Goal: Task Accomplishment & Management: Complete application form

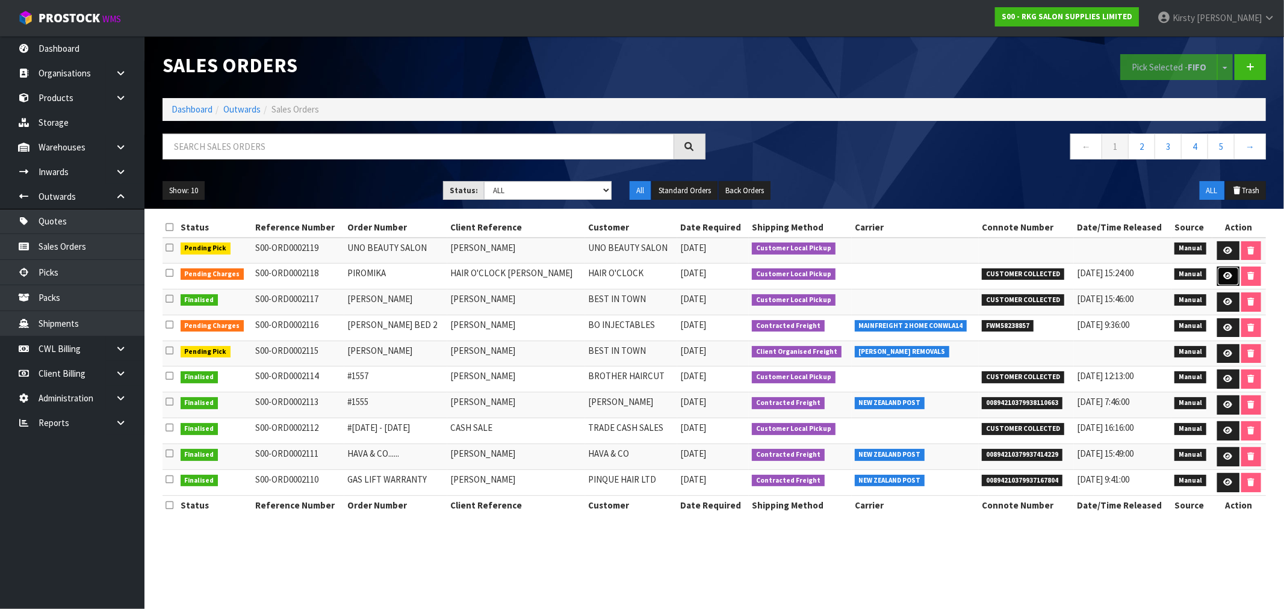
click at [1224, 280] on icon at bounding box center [1228, 276] width 9 height 8
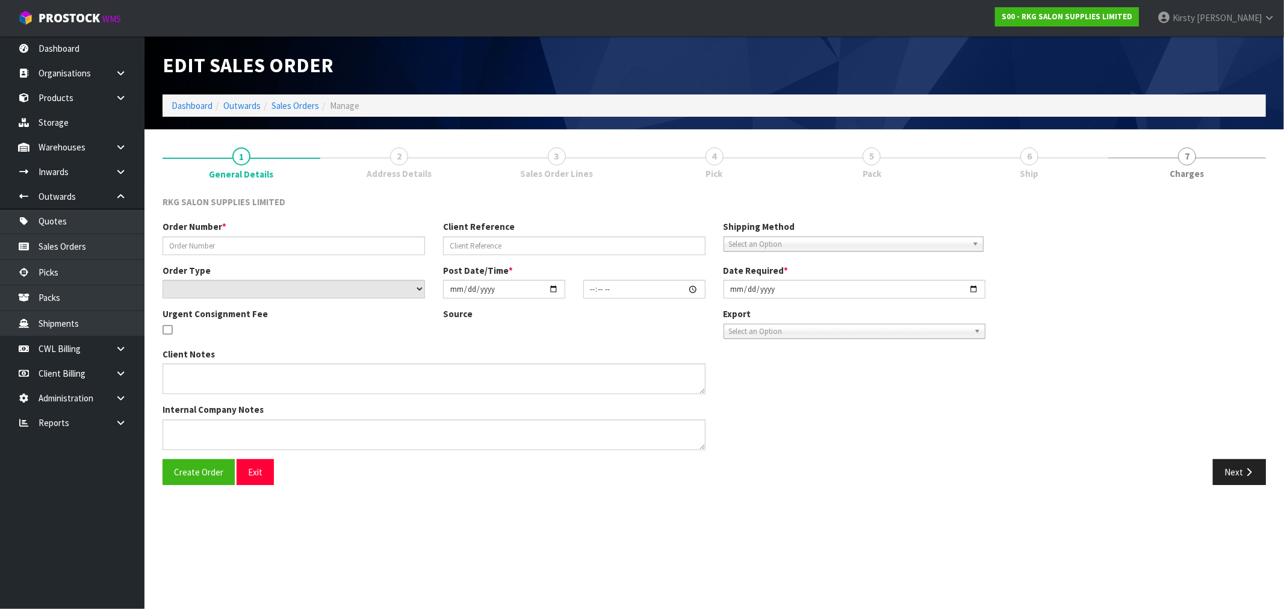
type input "PIROMIKA"
type input "HAIR O'CLOCK [PERSON_NAME]"
select select "number:0"
type input "[DATE]"
type input "00:00:00.000"
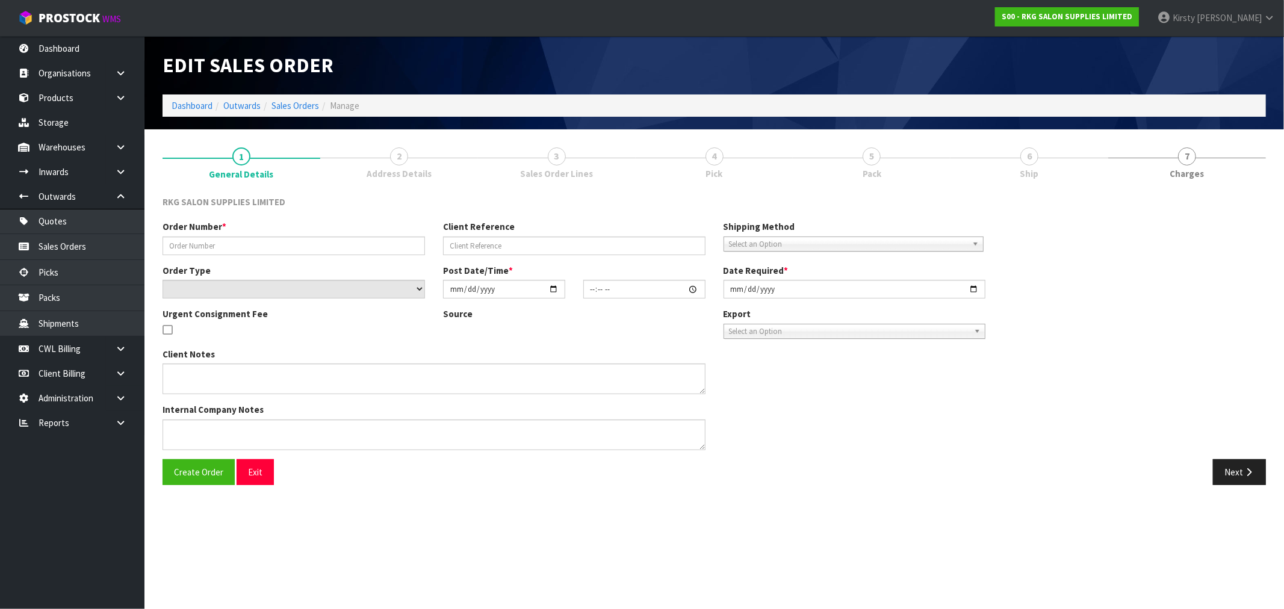
type input "[DATE]"
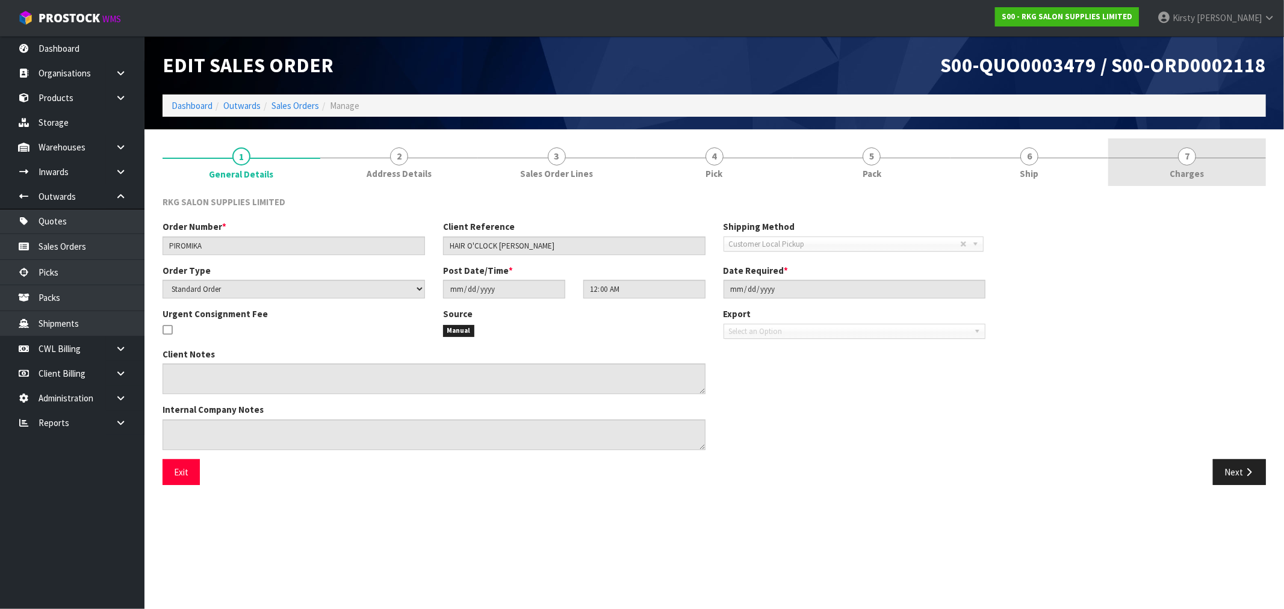
drag, startPoint x: 1189, startPoint y: 160, endPoint x: 1128, endPoint y: 176, distance: 62.5
click at [1189, 160] on span "7" at bounding box center [1187, 157] width 18 height 18
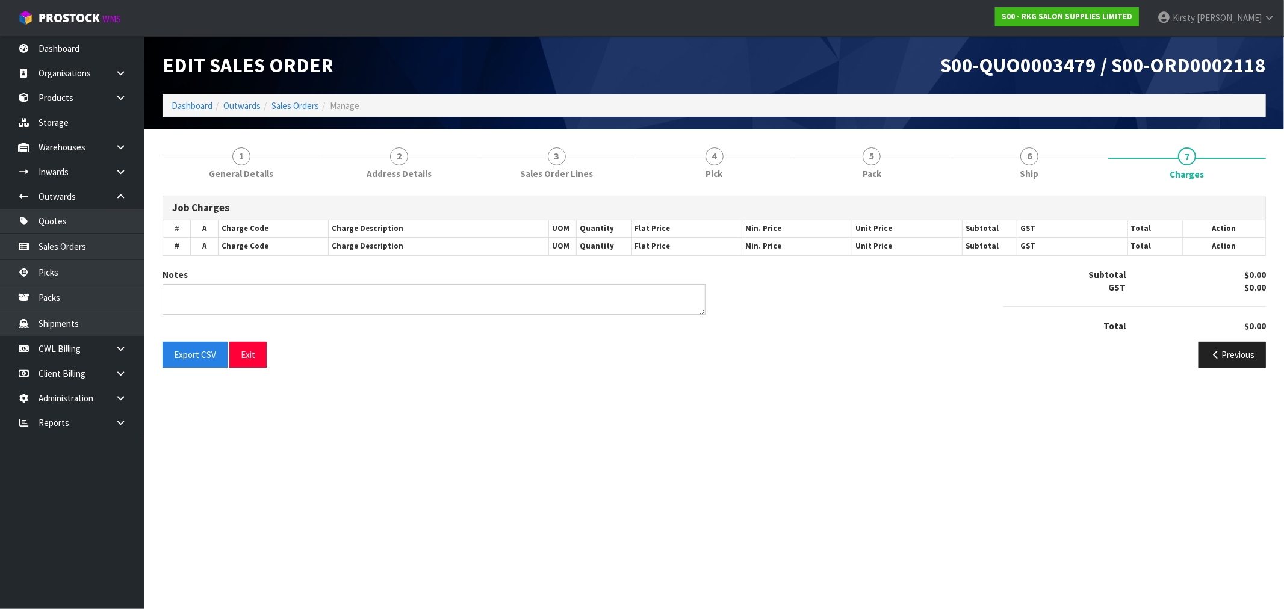
type textarea "PICKED BY [PERSON_NAME]"
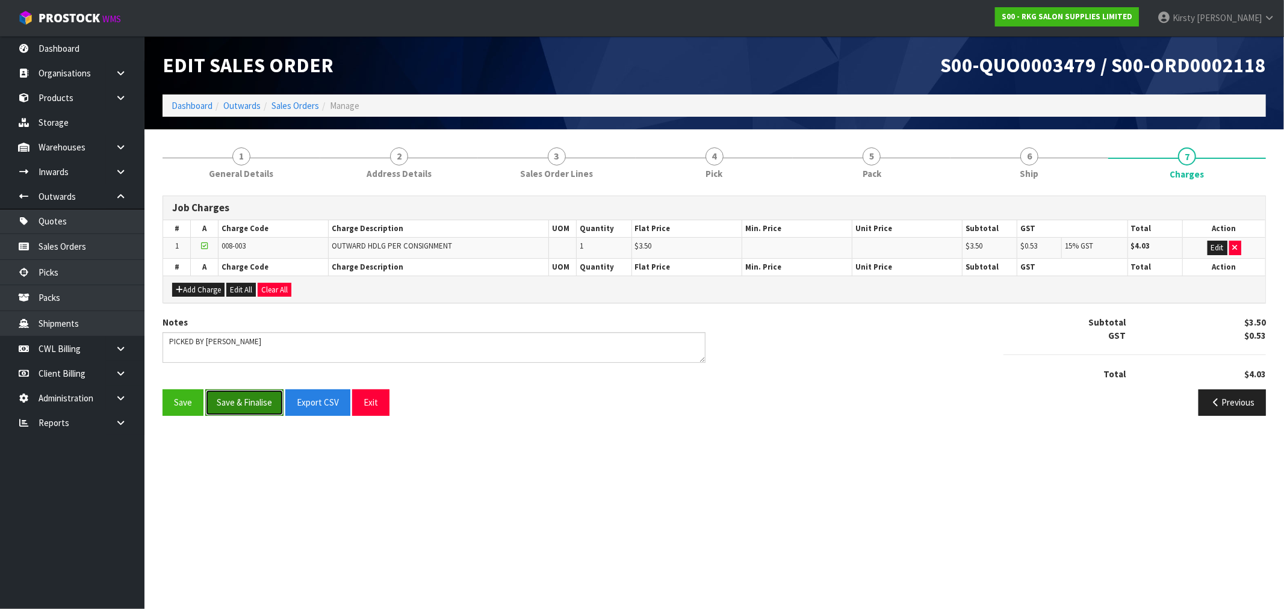
click at [235, 403] on button "Save & Finalise" at bounding box center [244, 403] width 78 height 26
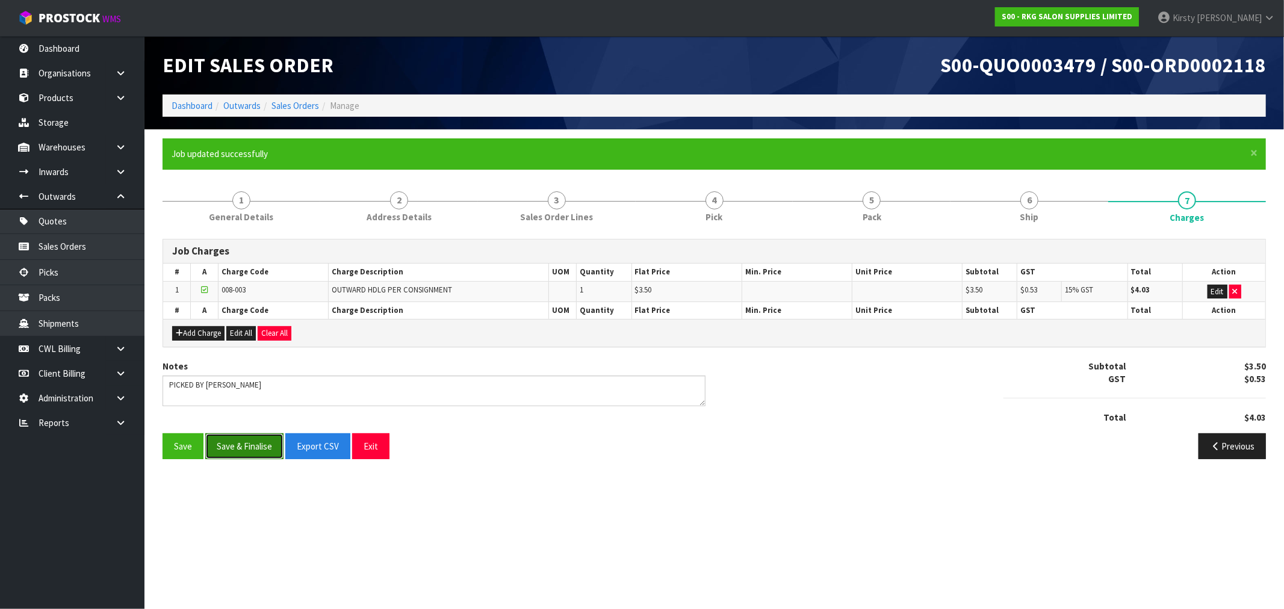
click at [226, 452] on button "Save & Finalise" at bounding box center [244, 447] width 78 height 26
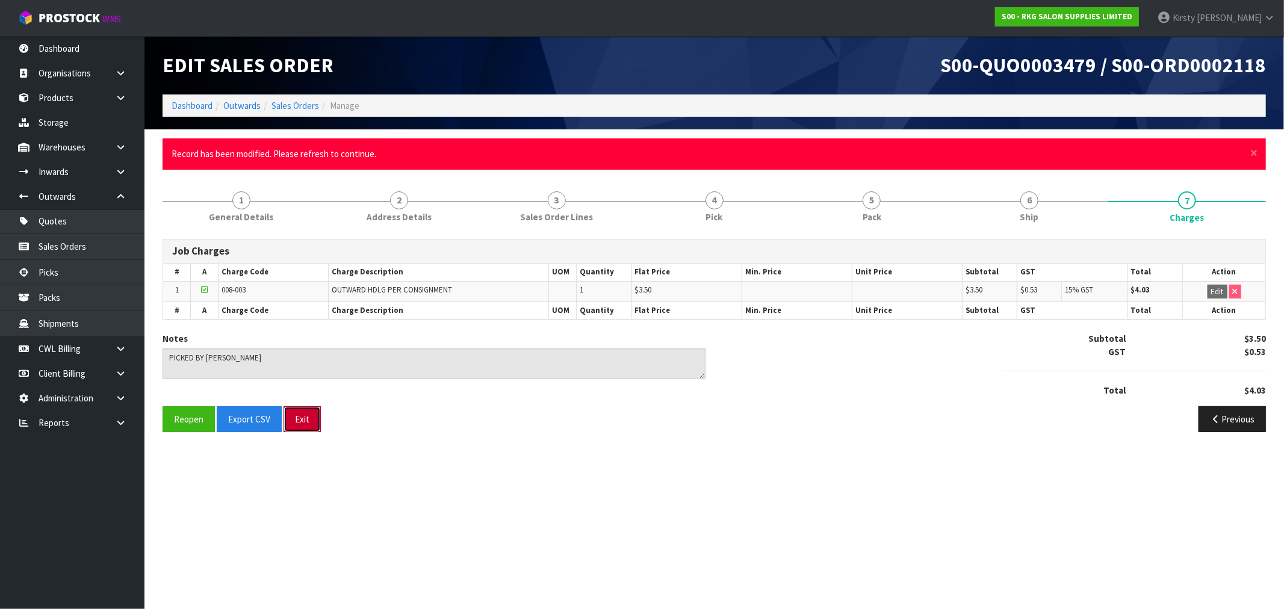
click at [296, 417] on button "Exit" at bounding box center [302, 419] width 37 height 26
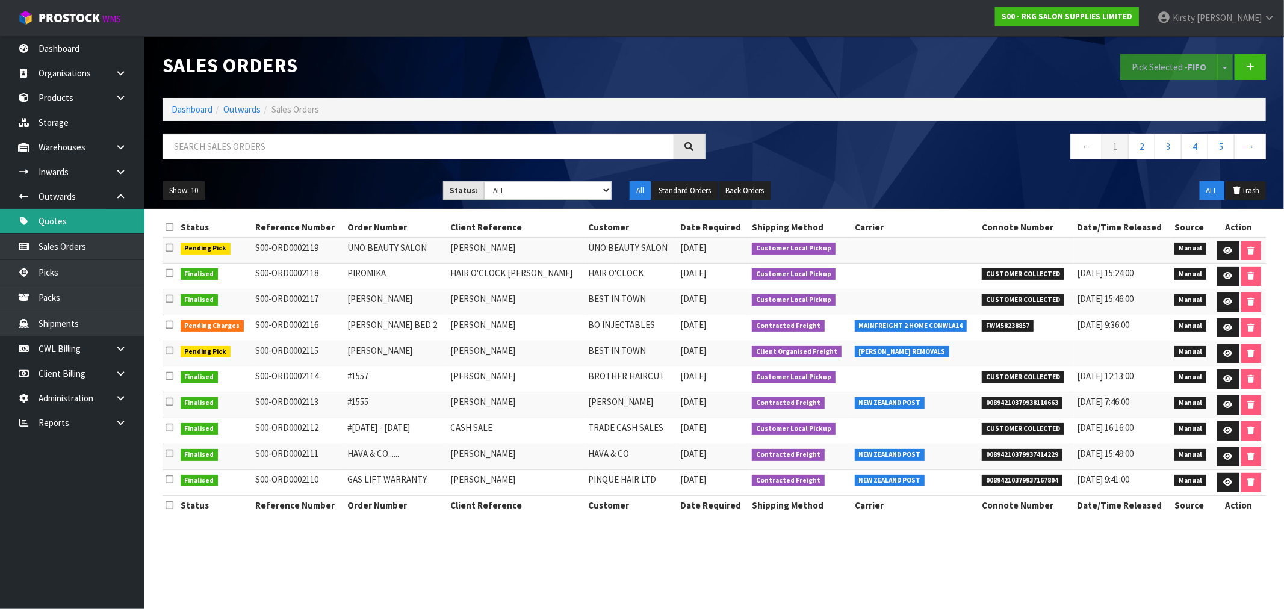
click at [53, 223] on link "Quotes" at bounding box center [72, 221] width 145 height 25
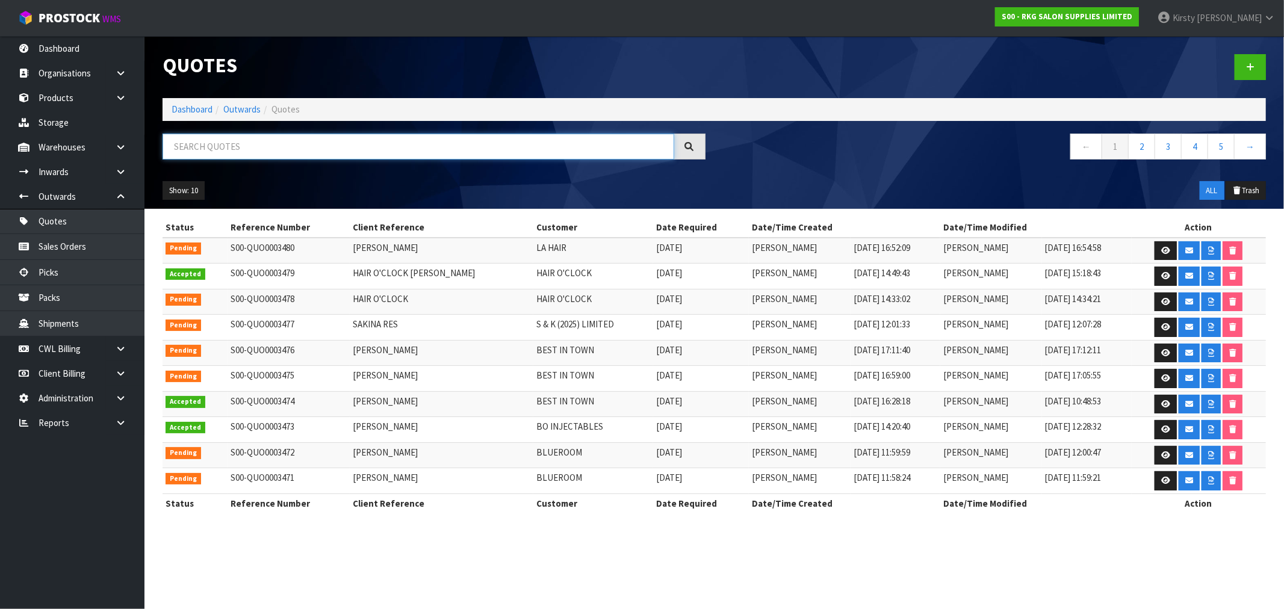
click at [242, 148] on input "text" at bounding box center [419, 147] width 512 height 26
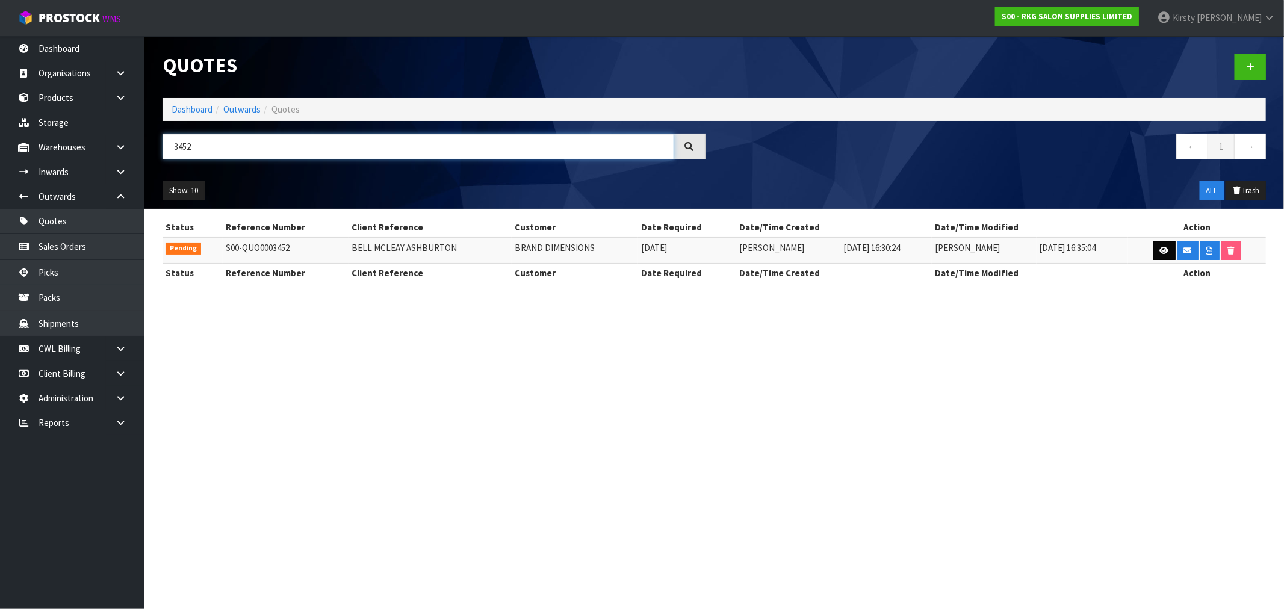
type input "3452"
click at [1163, 252] on icon at bounding box center [1164, 251] width 9 height 8
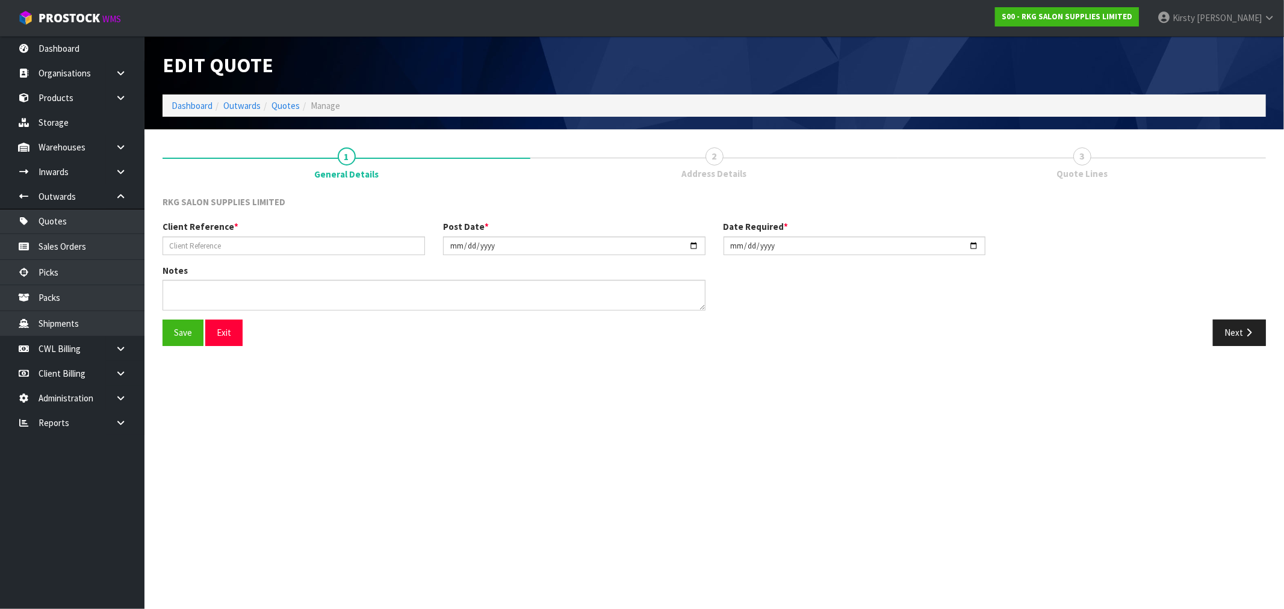
type input "BELL MCLEAY ASHBURTON"
type input "[DATE]"
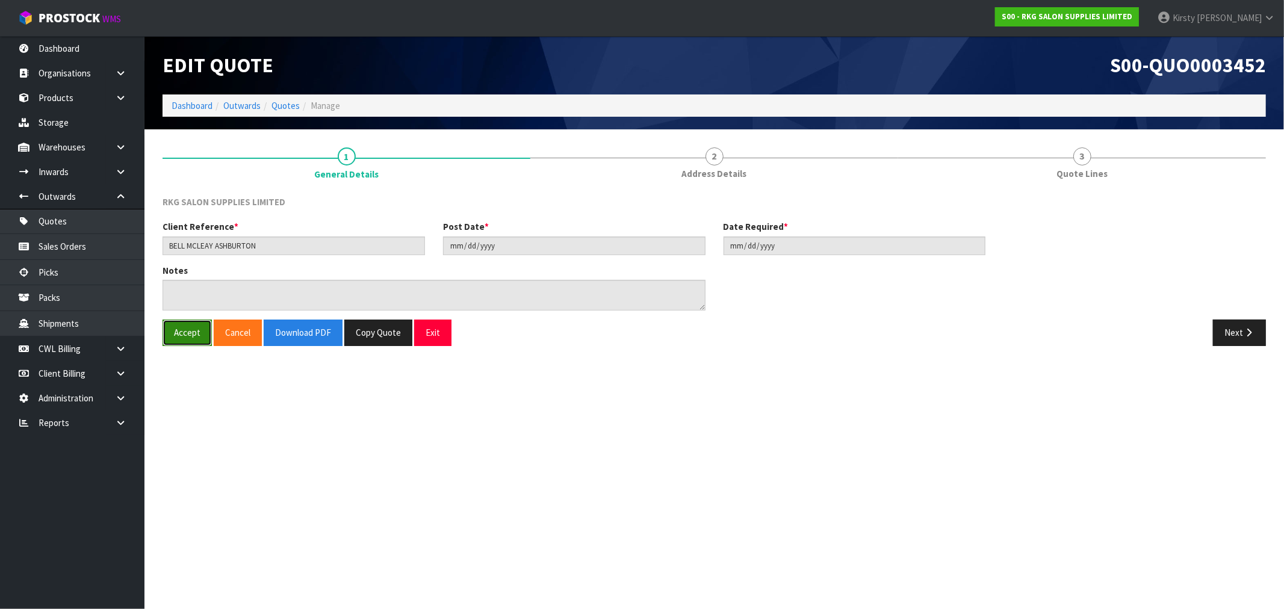
click at [182, 331] on button "Accept" at bounding box center [187, 333] width 49 height 26
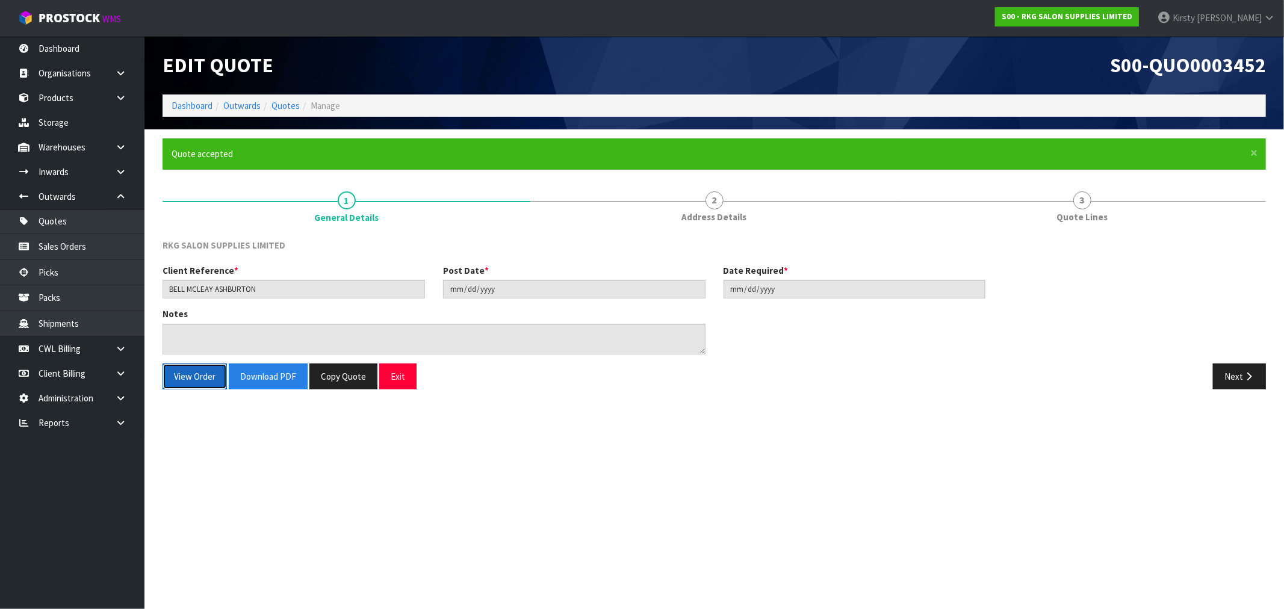
click at [190, 376] on button "View Order" at bounding box center [195, 377] width 64 height 26
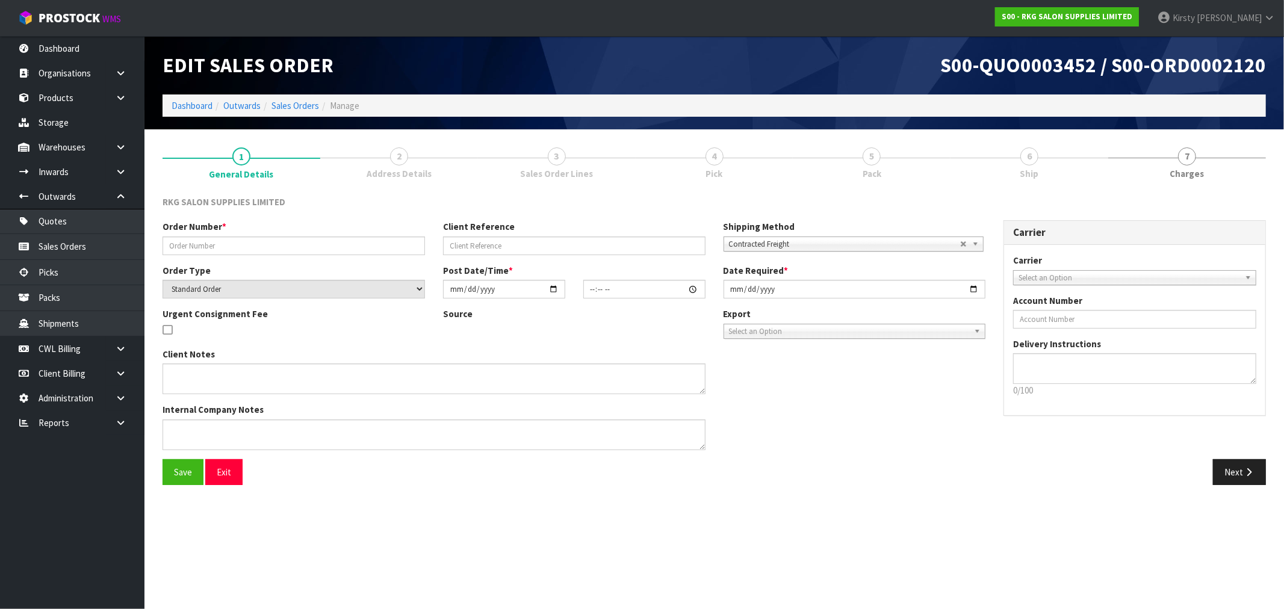
type input "BELL MCLEAY ASHBURTON"
select select "number:0"
type input "[DATE]"
drag, startPoint x: 197, startPoint y: 255, endPoint x: 199, endPoint y: 244, distance: 10.4
click at [197, 254] on div "Order Number * Client Reference BELL MCLEAY [PERSON_NAME] Shipping Method Clien…" at bounding box center [574, 241] width 841 height 43
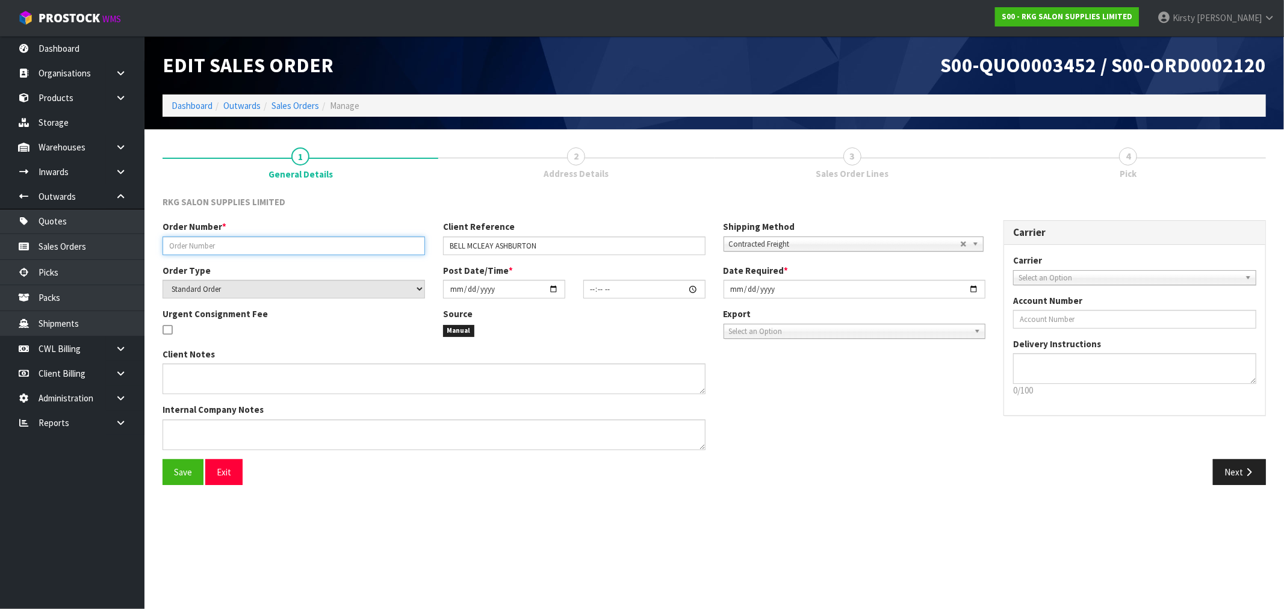
click at [199, 243] on input "text" at bounding box center [294, 246] width 263 height 19
type input "BLOOM HEARING - [PERSON_NAME]"
click at [557, 242] on input "BELL MCLEAY ASHBURTON" at bounding box center [574, 246] width 263 height 19
drag, startPoint x: 546, startPoint y: 247, endPoint x: 496, endPoint y: 247, distance: 50.0
click at [496, 247] on input "BELL MCLEAY ASHBURTON" at bounding box center [574, 246] width 263 height 19
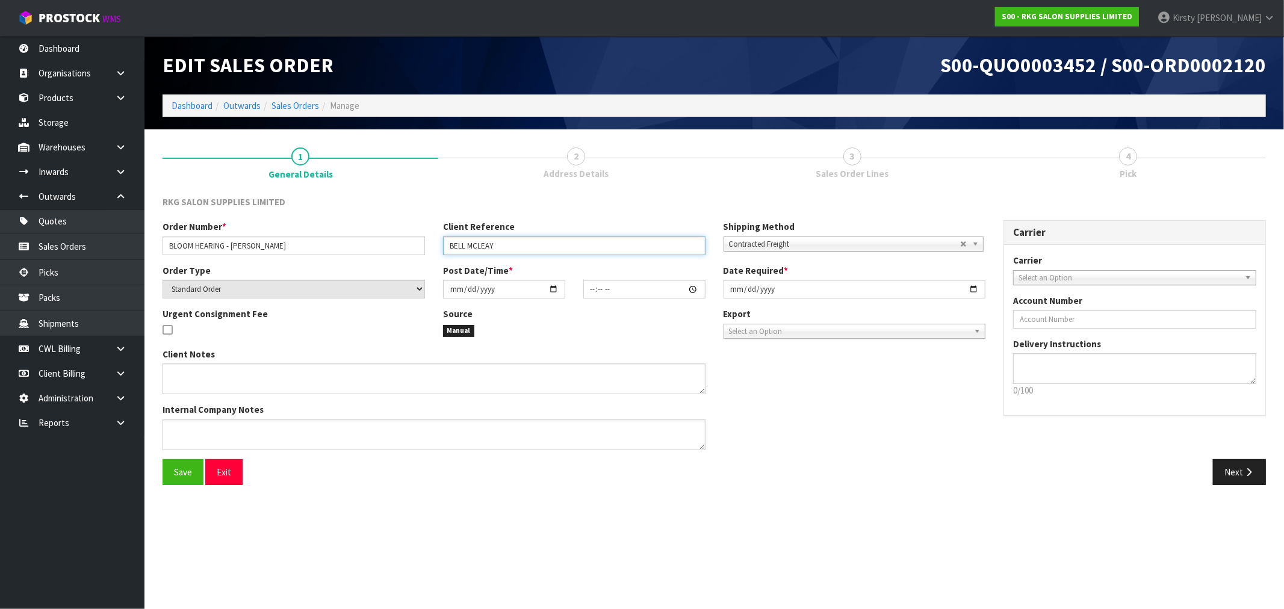
type input "BELL MCLEAY"
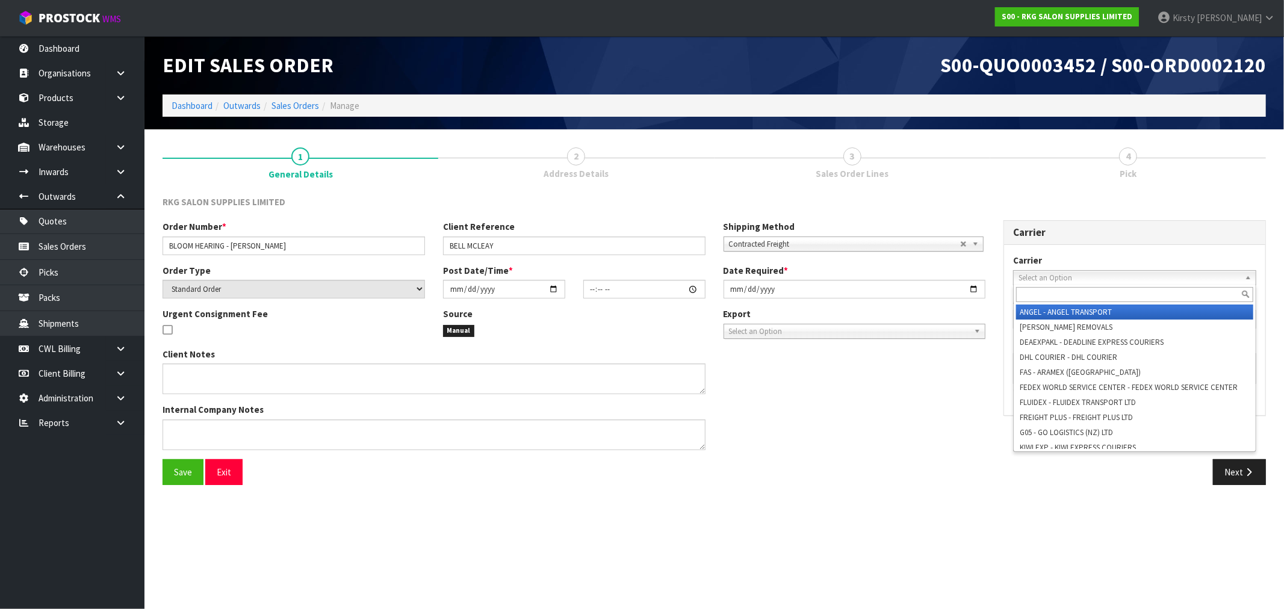
click at [1028, 273] on span "Select an Option" at bounding box center [1130, 278] width 222 height 14
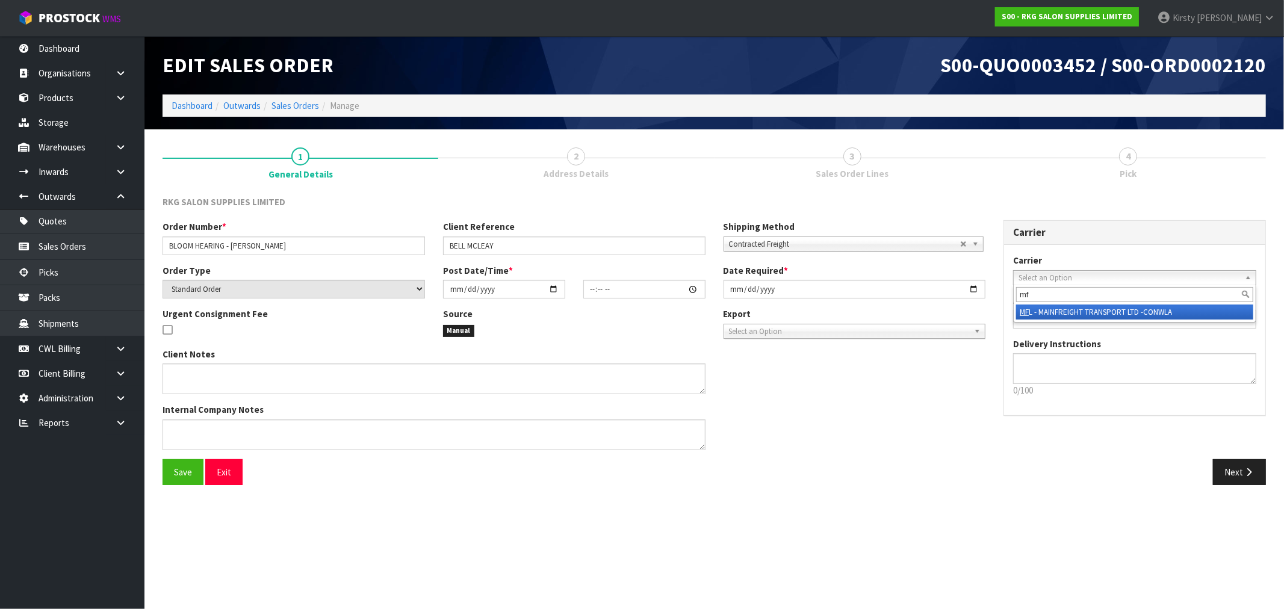
type input "mf"
click at [1058, 313] on li "MF L - MAINFREIGHT TRANSPORT LTD -CONWLA" at bounding box center [1134, 312] width 237 height 15
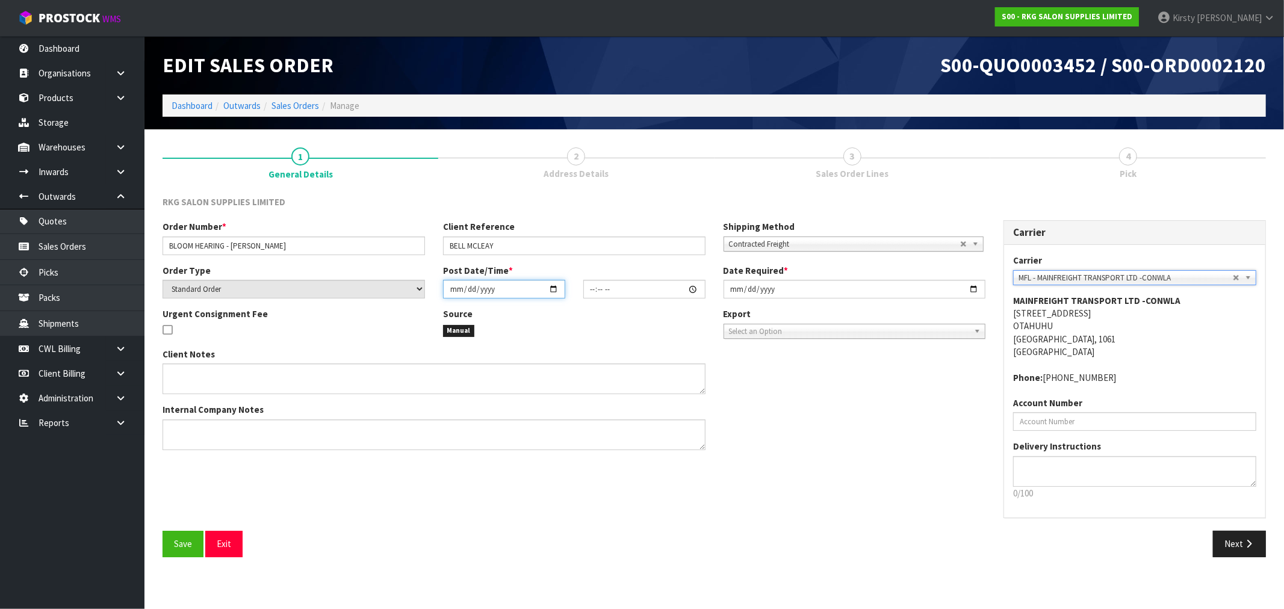
click at [459, 289] on input "date" at bounding box center [504, 289] width 122 height 19
type input "0002-08-13"
type input "00:00:00.000"
type input "[DATE]"
type input "11:30"
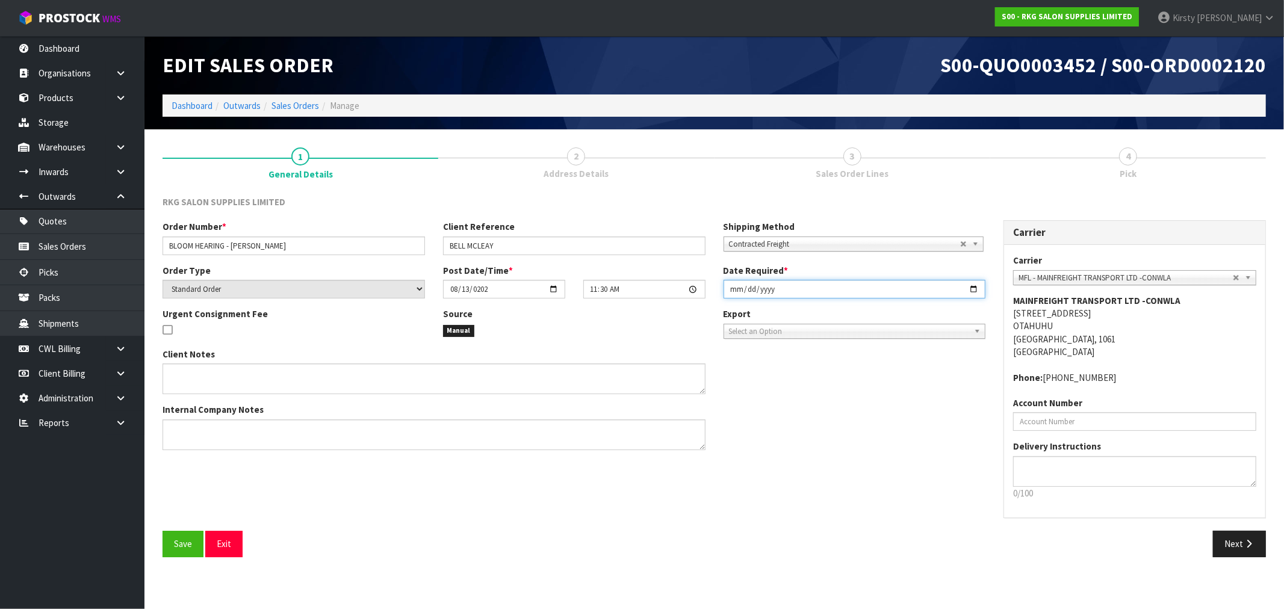
click at [737, 290] on input "[DATE]" at bounding box center [855, 289] width 263 height 19
type input "[DATE]"
click at [185, 545] on span "Save" at bounding box center [183, 543] width 18 height 11
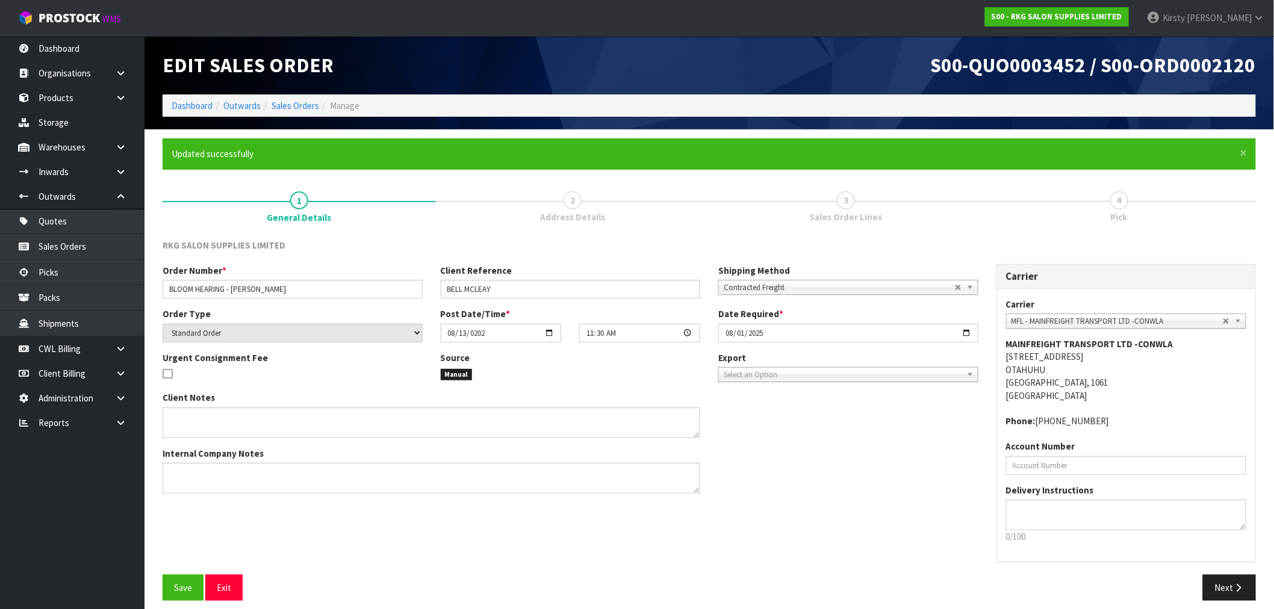
type input "11:30:00.000"
click at [1033, 504] on textarea at bounding box center [1126, 515] width 241 height 31
type textarea "PLEASE CALL AHEAD WITH ETD - [PERSON_NAME] [PHONE_NUMBER]"
drag, startPoint x: 181, startPoint y: 586, endPoint x: 242, endPoint y: 570, distance: 63.5
click at [181, 586] on span "Save" at bounding box center [183, 587] width 18 height 11
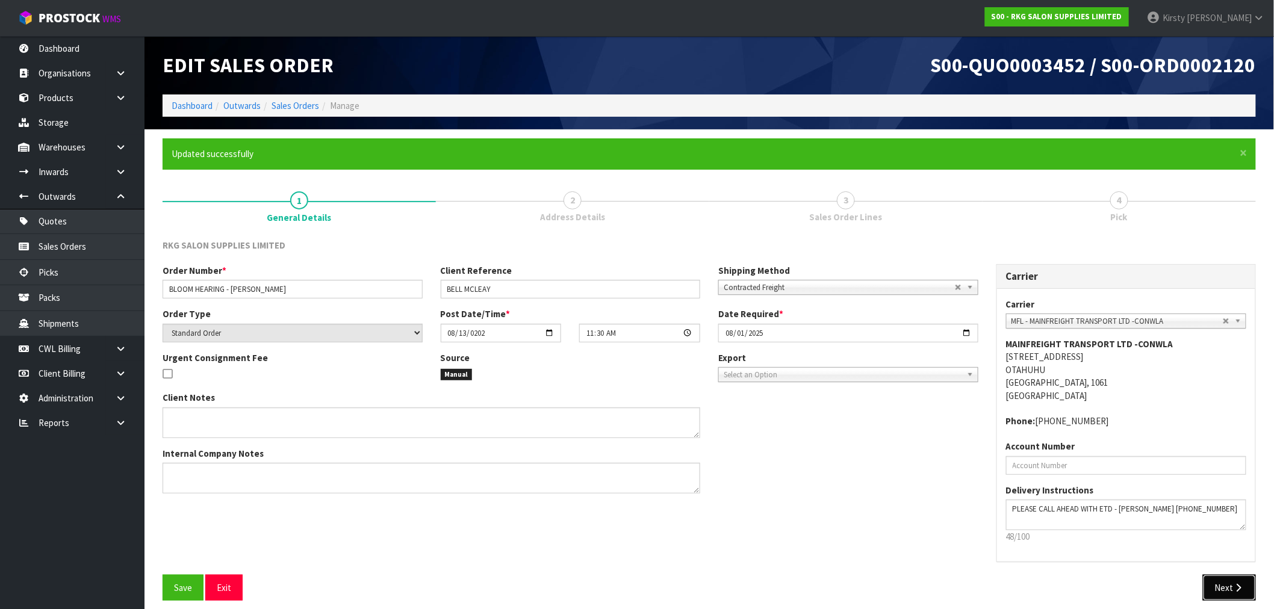
click at [1230, 586] on button "Next" at bounding box center [1229, 588] width 53 height 26
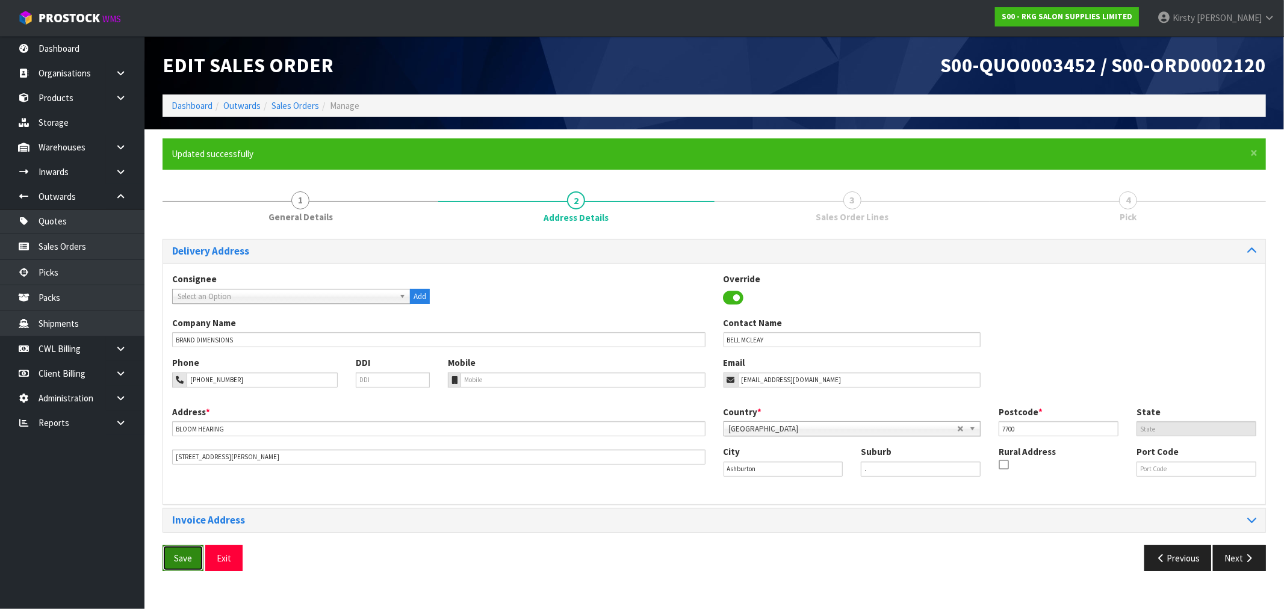
click at [199, 555] on button "Save" at bounding box center [183, 558] width 41 height 26
click at [177, 563] on span "Save" at bounding box center [183, 558] width 18 height 11
click at [1235, 561] on button "Next" at bounding box center [1239, 558] width 53 height 26
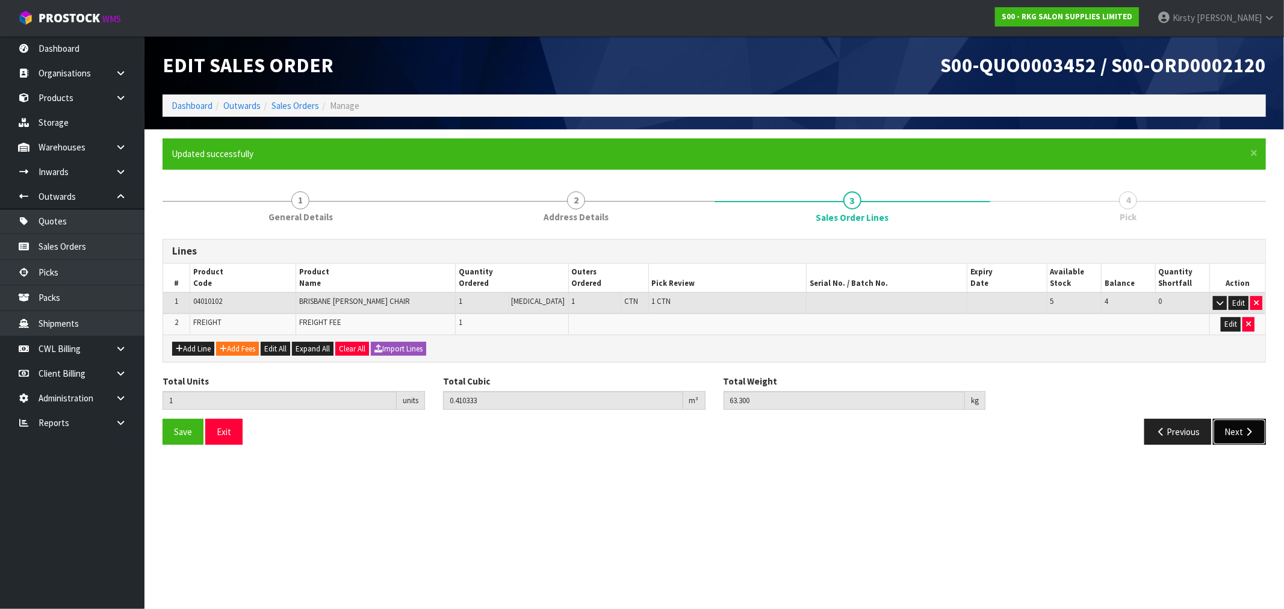
click at [1243, 427] on icon "button" at bounding box center [1248, 431] width 11 height 9
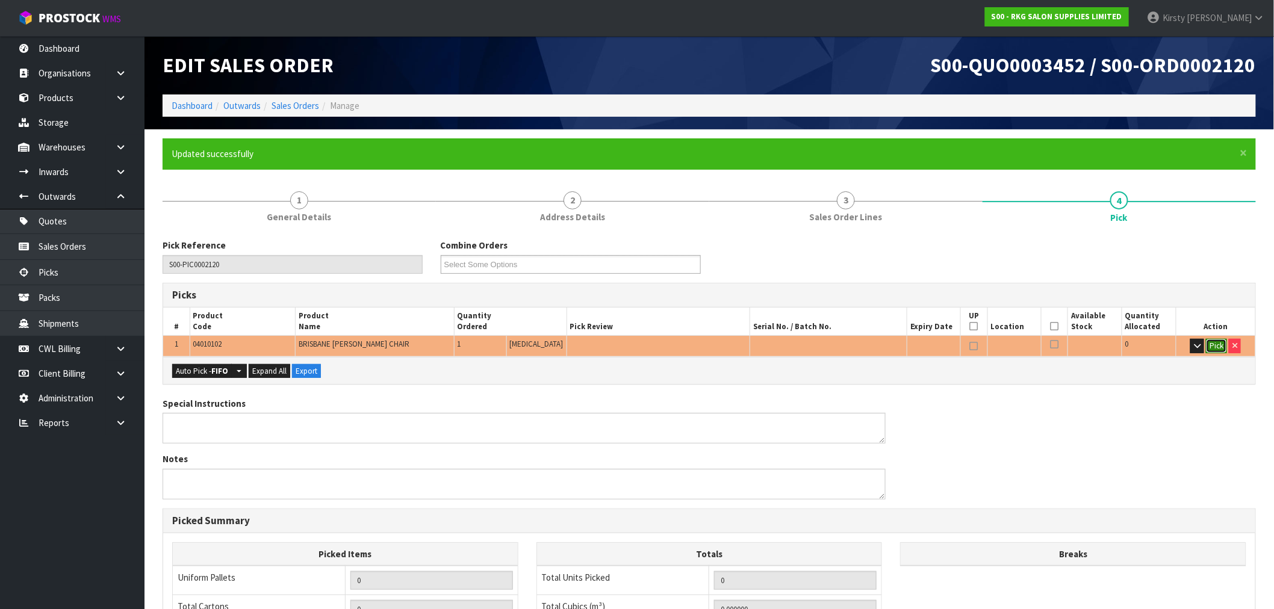
click at [1215, 349] on button "Pick" at bounding box center [1216, 346] width 21 height 14
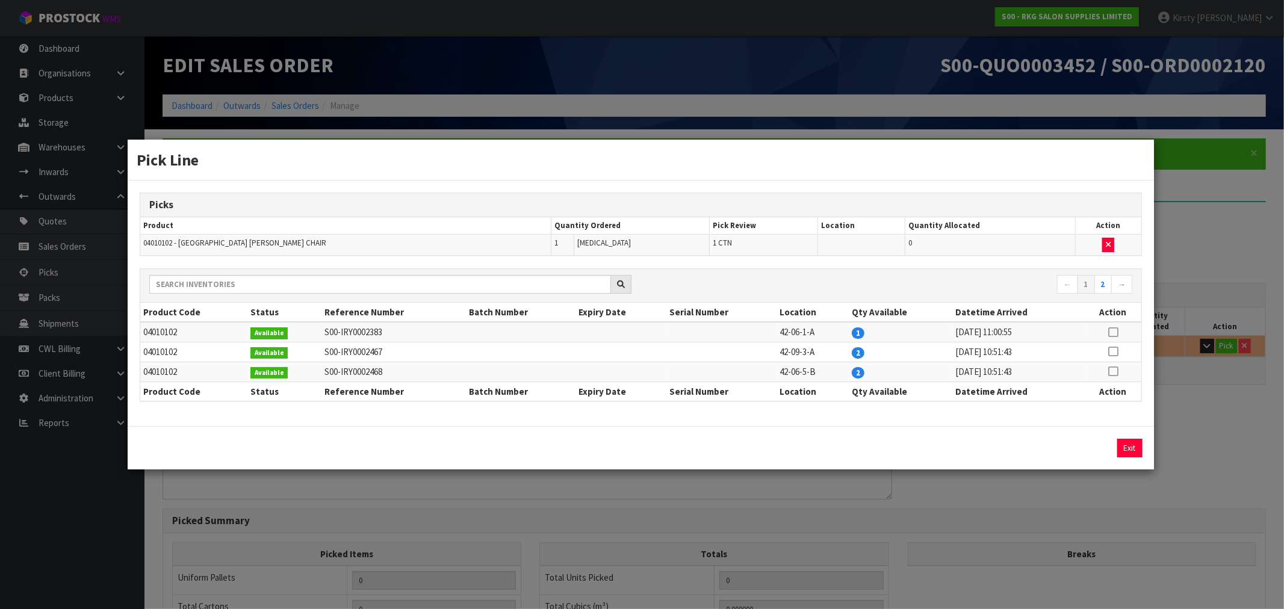
click at [1115, 332] on icon at bounding box center [1113, 332] width 10 height 1
click at [1084, 449] on button "Assign Pick" at bounding box center [1088, 448] width 49 height 19
type input "1"
type input "0.410333"
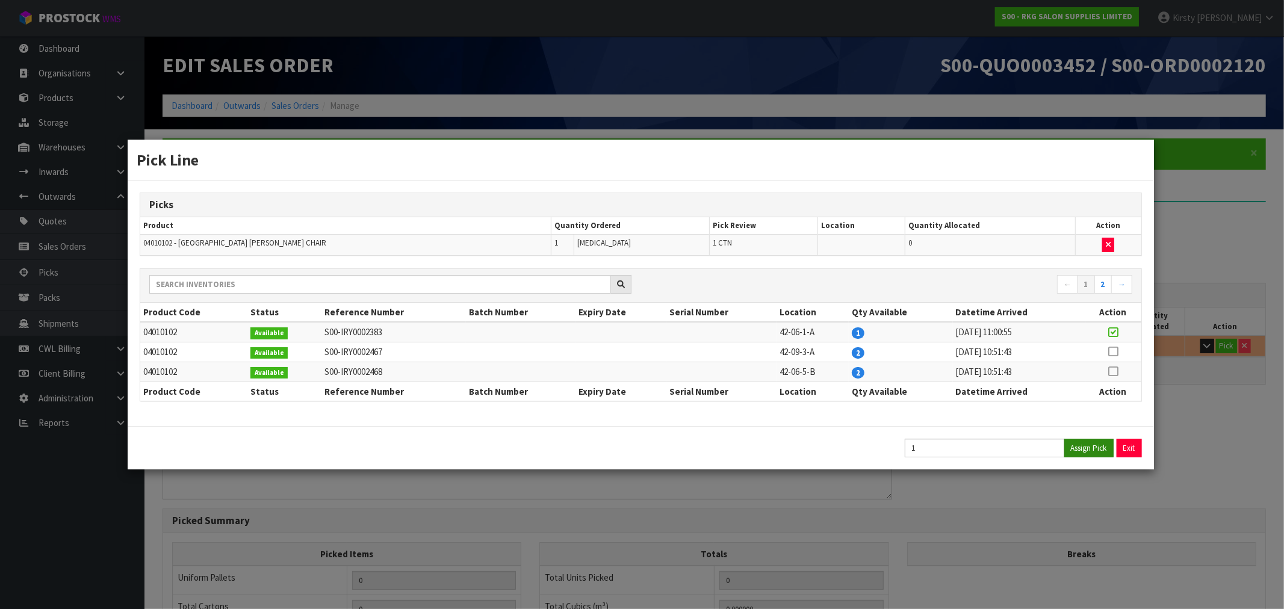
type input "63.3"
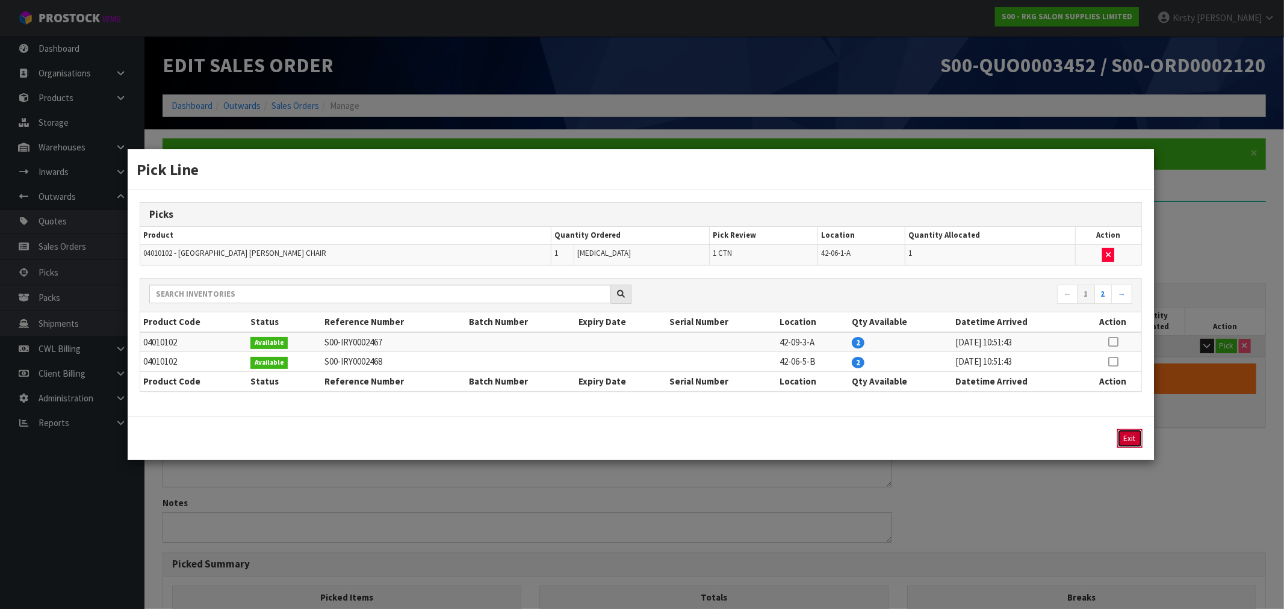
click at [1127, 441] on button "Exit" at bounding box center [1129, 438] width 25 height 19
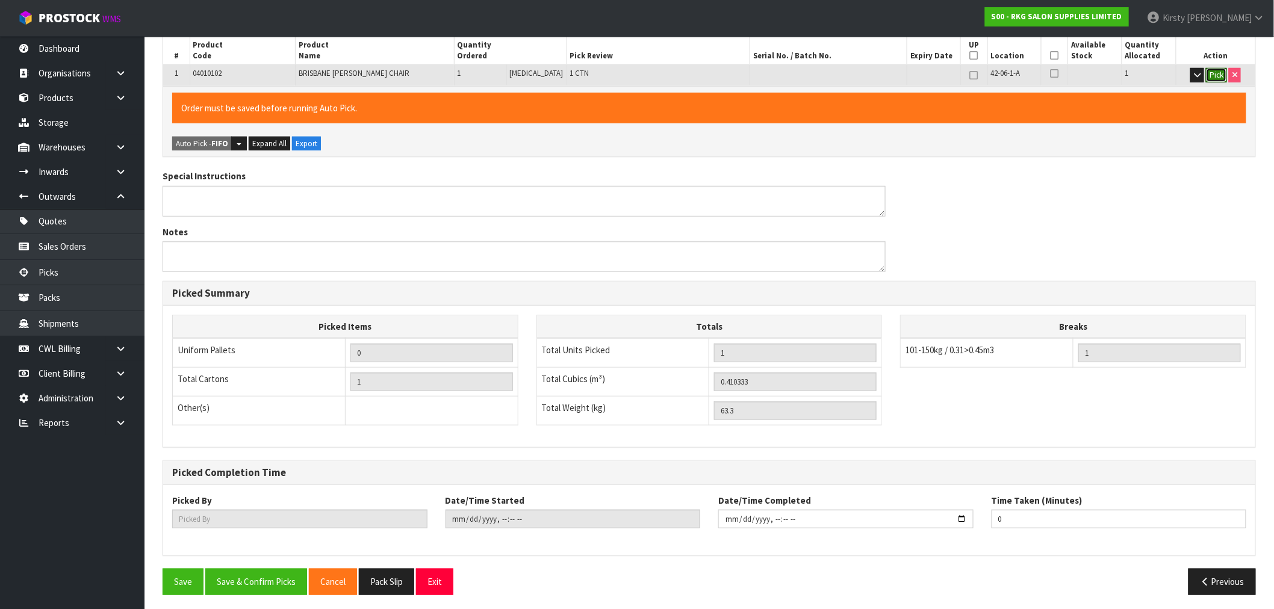
scroll to position [275, 0]
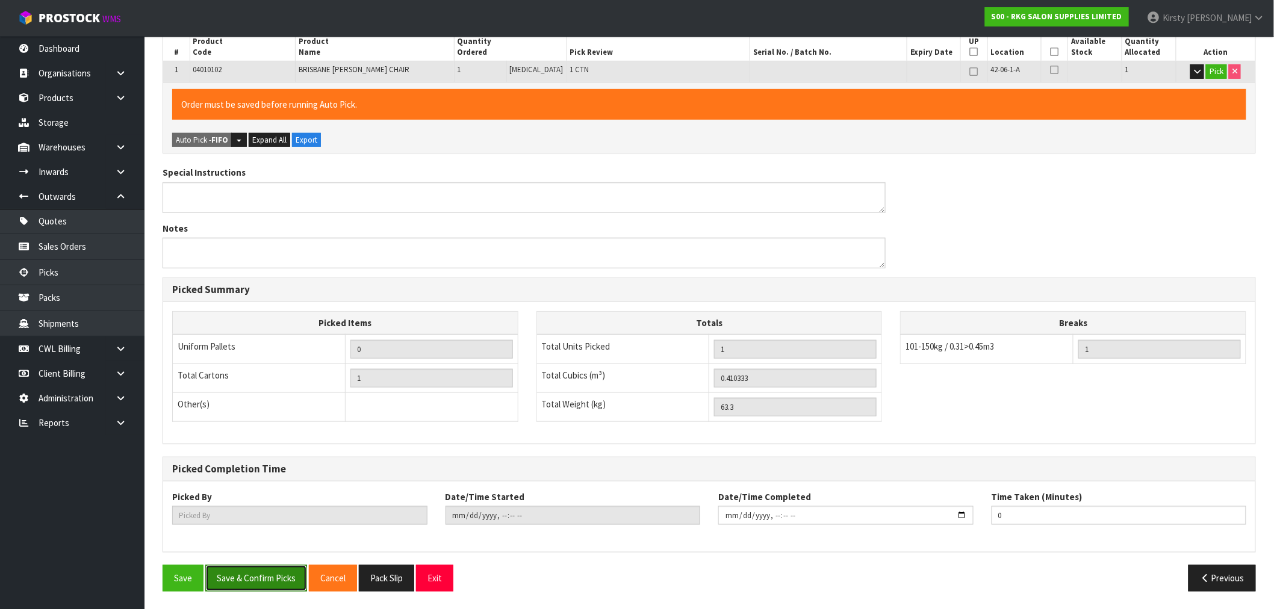
click at [267, 575] on button "Save & Confirm Picks" at bounding box center [256, 578] width 102 height 26
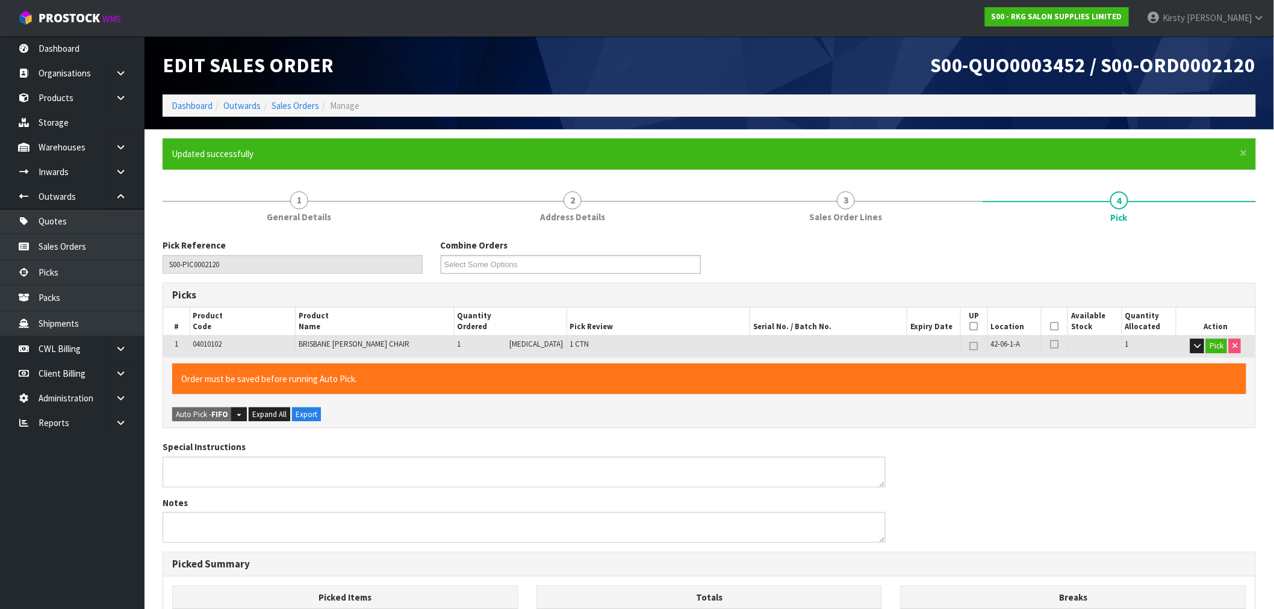
type input "[PERSON_NAME]"
type input "[DATE]T11:35:25"
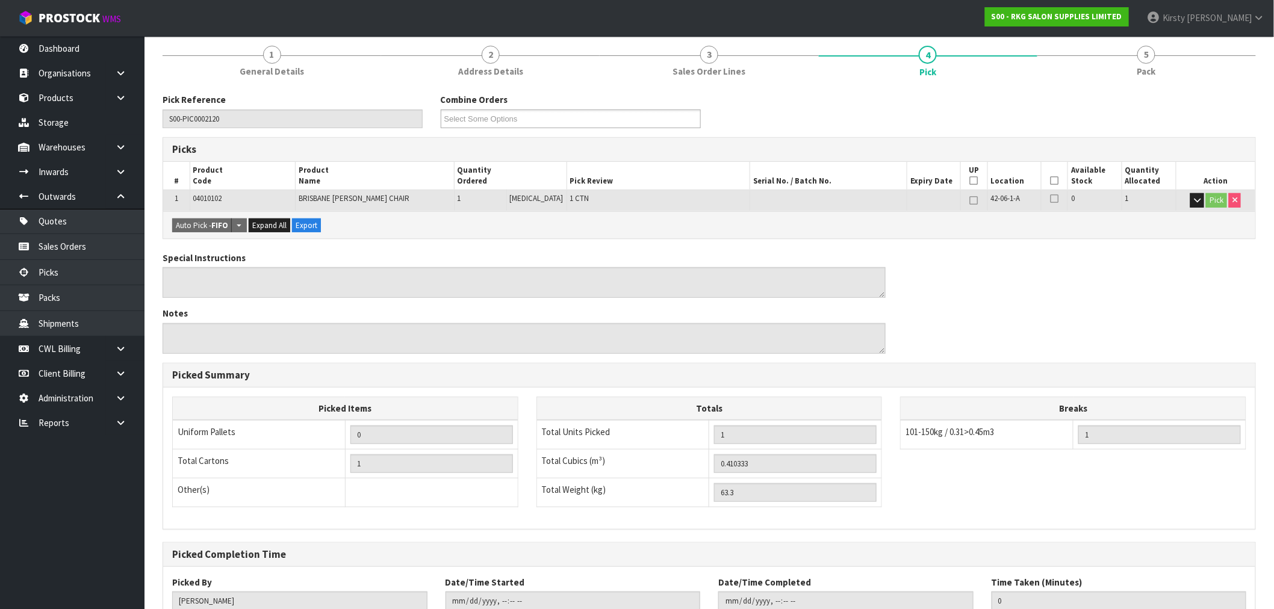
scroll to position [231, 0]
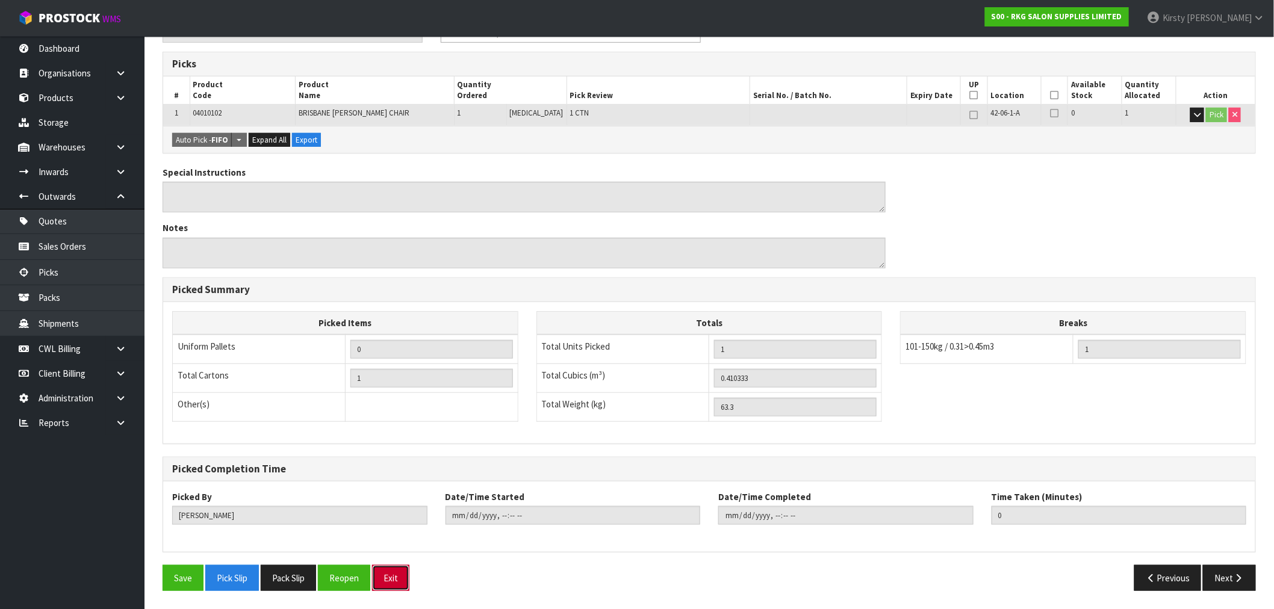
click at [392, 570] on button "Exit" at bounding box center [390, 578] width 37 height 26
